Goal: Task Accomplishment & Management: Complete application form

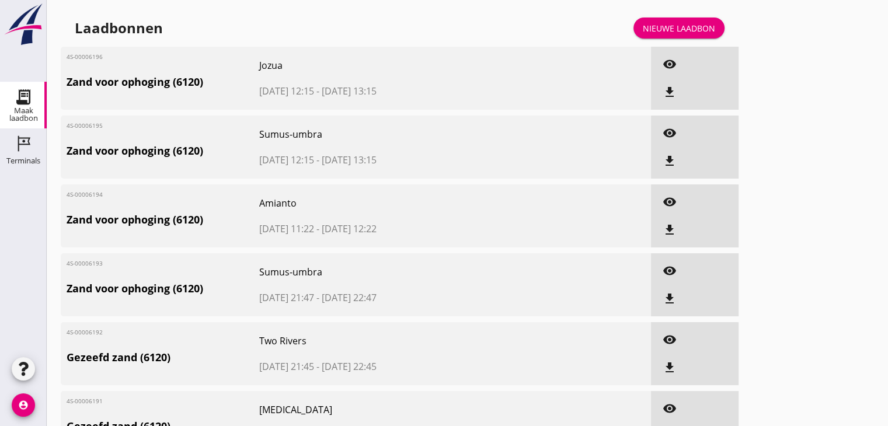
click at [686, 29] on div "Nieuwe laadbon" at bounding box center [679, 28] width 72 height 12
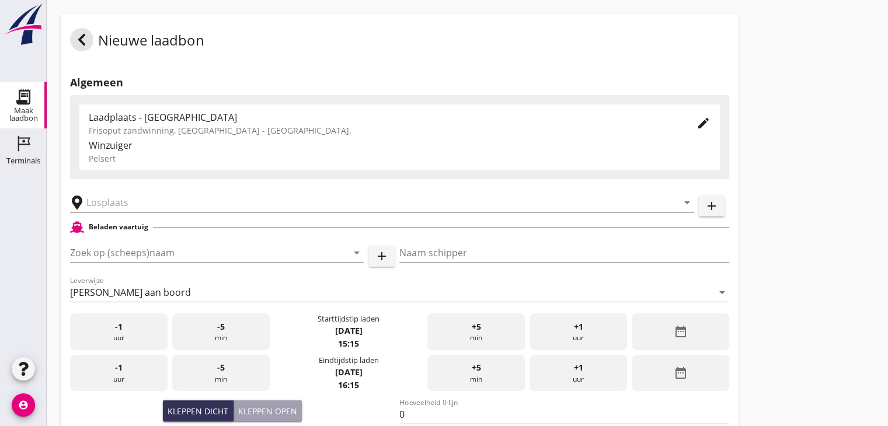
click at [113, 200] on input "text" at bounding box center [373, 202] width 575 height 19
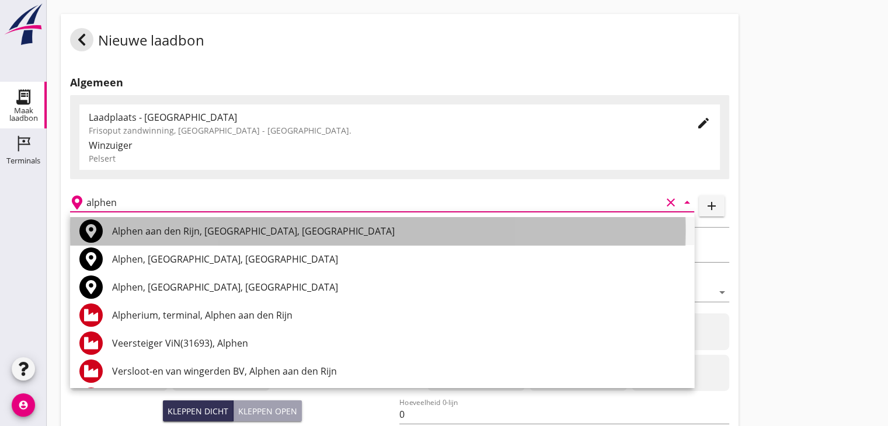
click at [126, 232] on div "Alphen aan den Rijn, [GEOGRAPHIC_DATA], [GEOGRAPHIC_DATA]" at bounding box center [398, 231] width 573 height 14
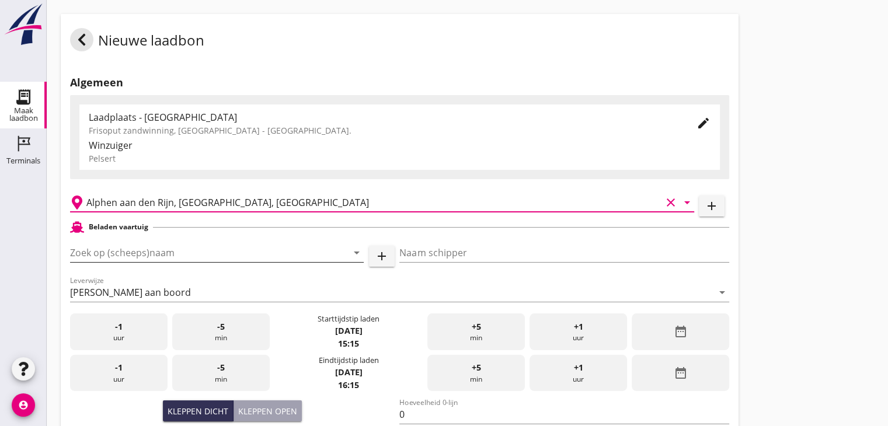
type input "Alphen aan den Rijn, [GEOGRAPHIC_DATA], [GEOGRAPHIC_DATA]"
click at [123, 246] on input "Zoek op (scheeps)naam" at bounding box center [200, 252] width 261 height 19
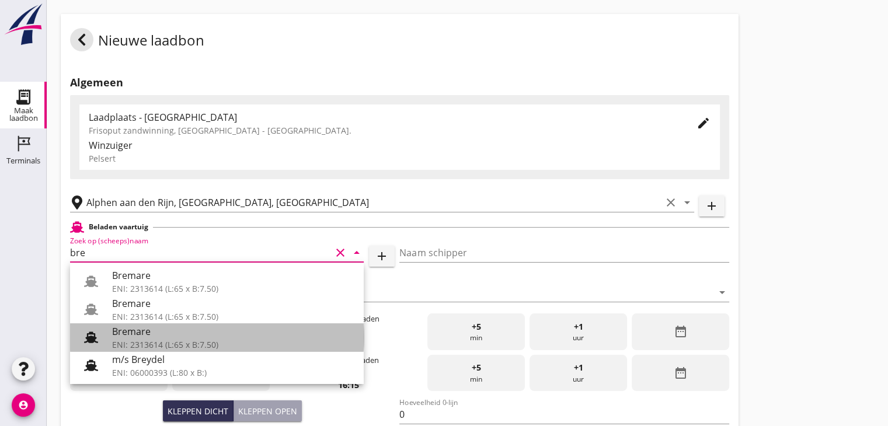
click at [142, 332] on div "Bremare" at bounding box center [233, 332] width 242 height 14
type input "Bremare"
type input "[PERSON_NAME]"
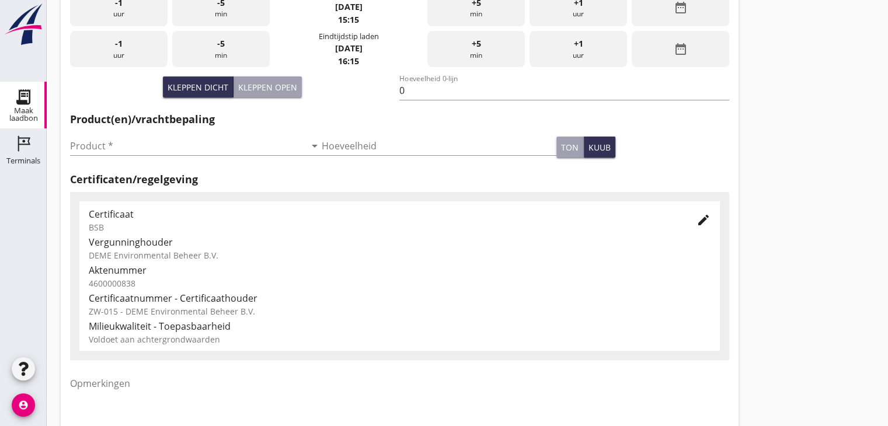
scroll to position [233, 0]
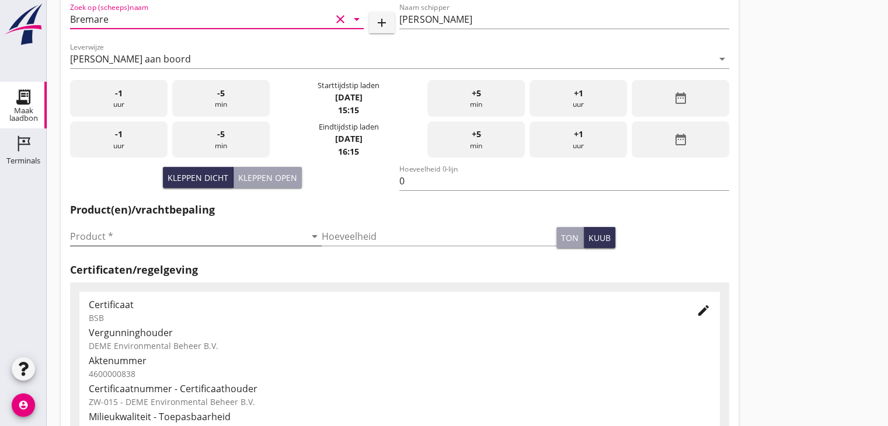
type input "Bremare"
click at [89, 237] on input "Product *" at bounding box center [187, 236] width 235 height 19
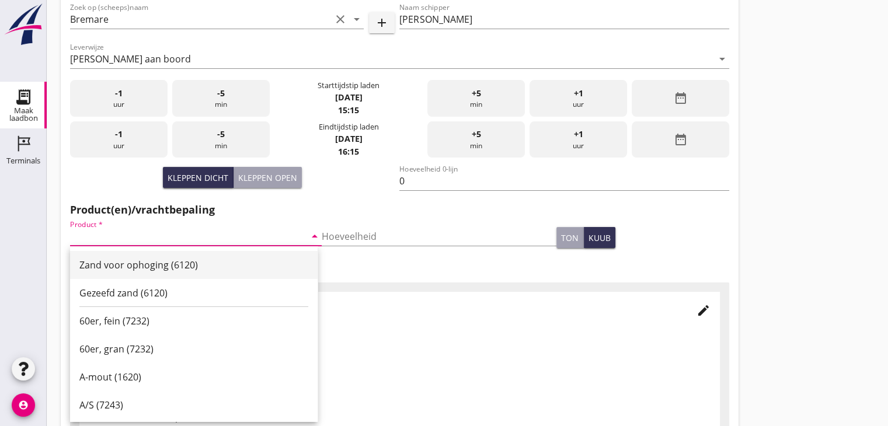
click at [116, 260] on div "Zand voor ophoging (6120)" at bounding box center [193, 265] width 229 height 14
type input "Zand voor ophoging (6120)"
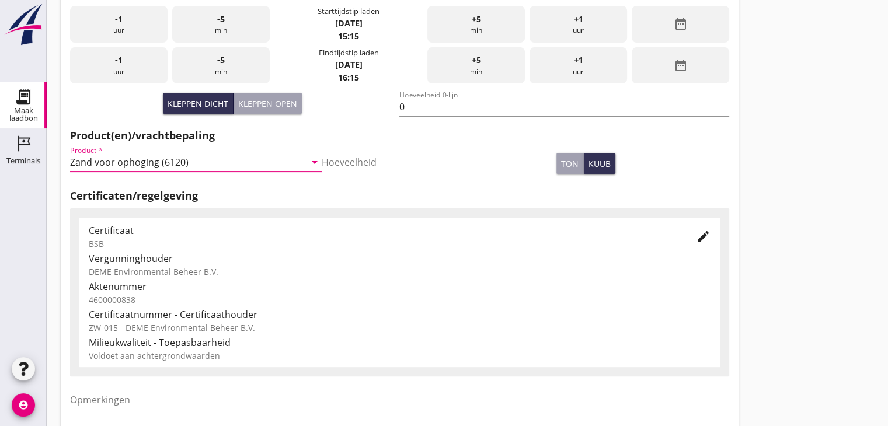
scroll to position [409, 0]
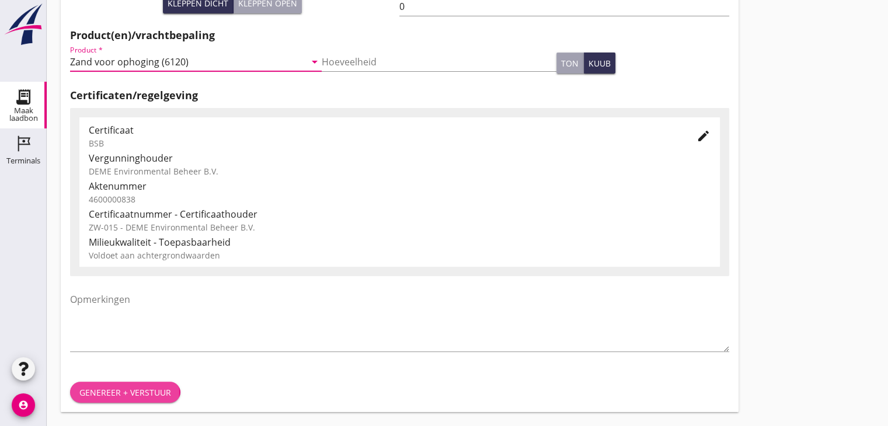
click at [111, 393] on div "Genereer + verstuur" at bounding box center [125, 392] width 92 height 12
